Goal: Find specific page/section: Find specific page/section

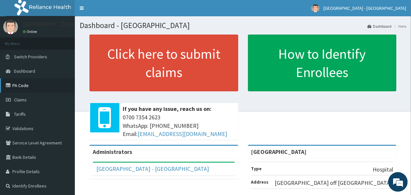
click at [20, 84] on link "PA Code" at bounding box center [37, 85] width 75 height 14
click at [29, 85] on link "PA Code" at bounding box center [37, 85] width 75 height 14
